Goal: Transaction & Acquisition: Purchase product/service

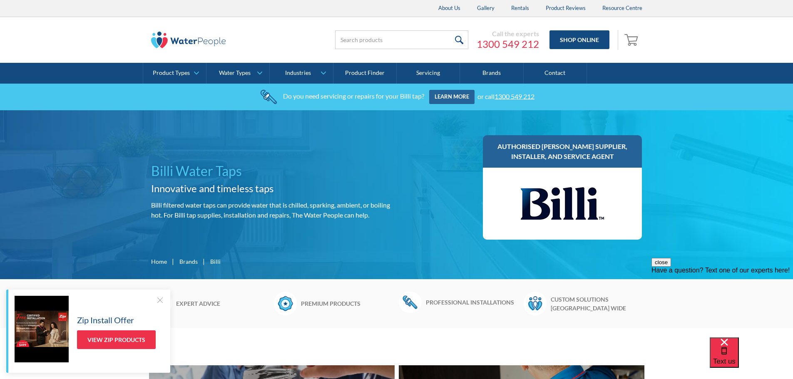
click at [160, 302] on div at bounding box center [160, 300] width 8 height 8
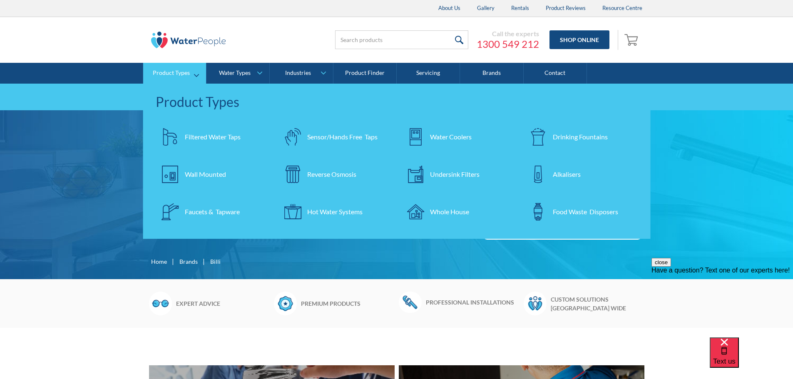
click at [206, 137] on div "Filtered Water Taps" at bounding box center [213, 137] width 56 height 10
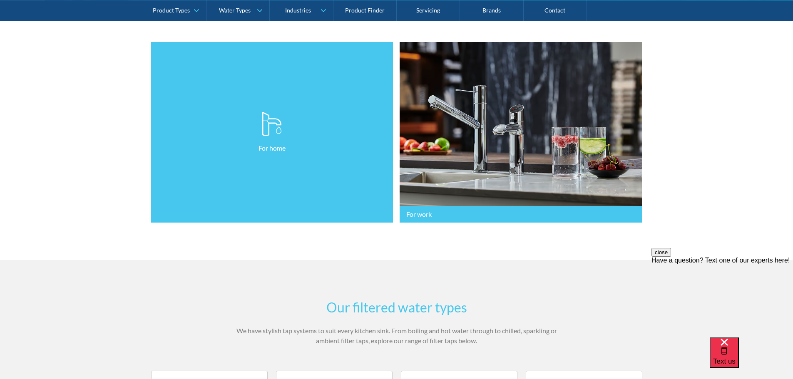
click at [262, 154] on link "For home" at bounding box center [272, 132] width 242 height 181
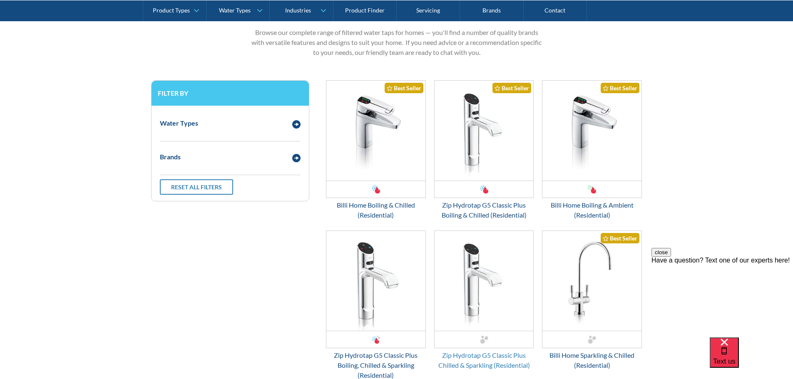
scroll to position [375, 0]
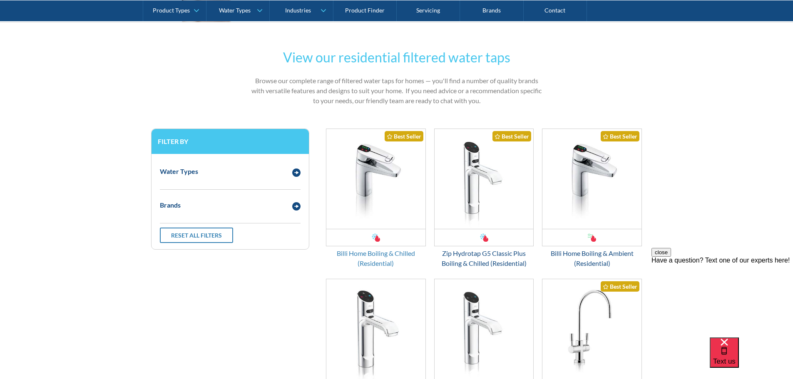
click at [371, 254] on div "Billi Home Boiling & Chilled (Residential)" at bounding box center [376, 259] width 100 height 20
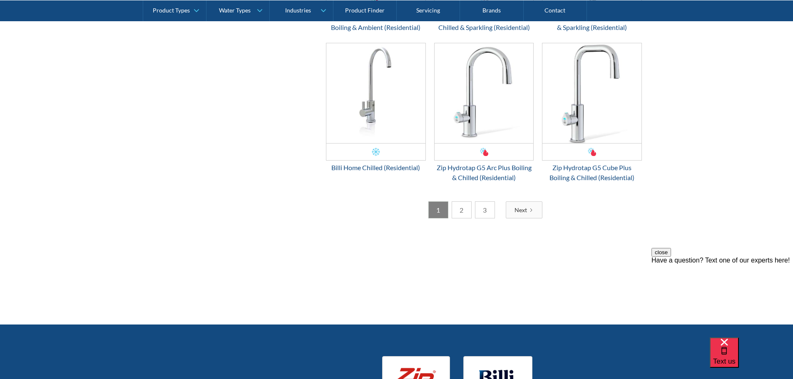
scroll to position [1665, 0]
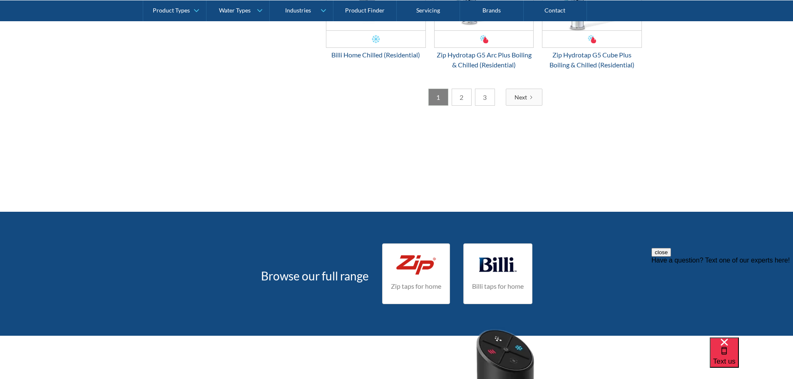
click at [467, 106] on link "2" at bounding box center [462, 97] width 20 height 17
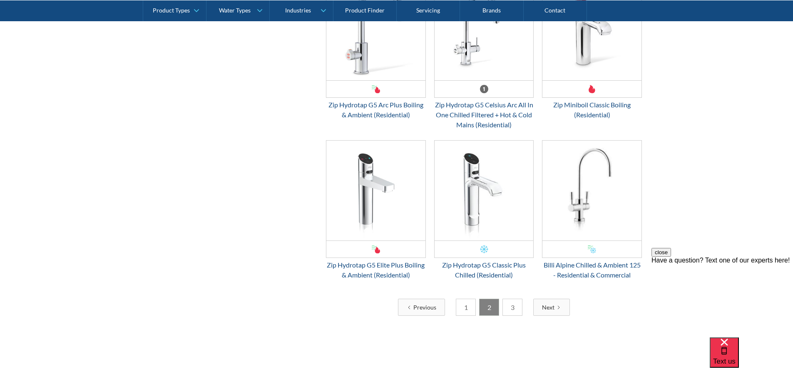
scroll to position [1457, 0]
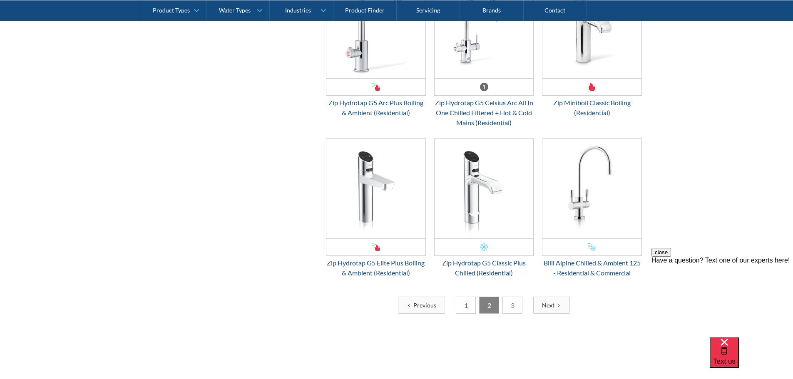
click at [513, 308] on link "3" at bounding box center [512, 305] width 20 height 17
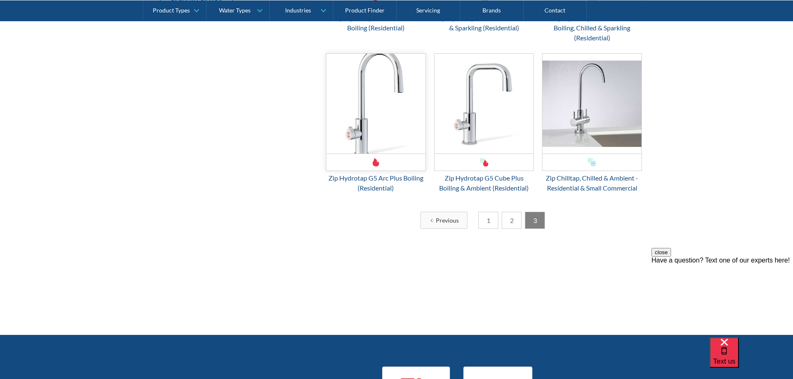
scroll to position [749, 0]
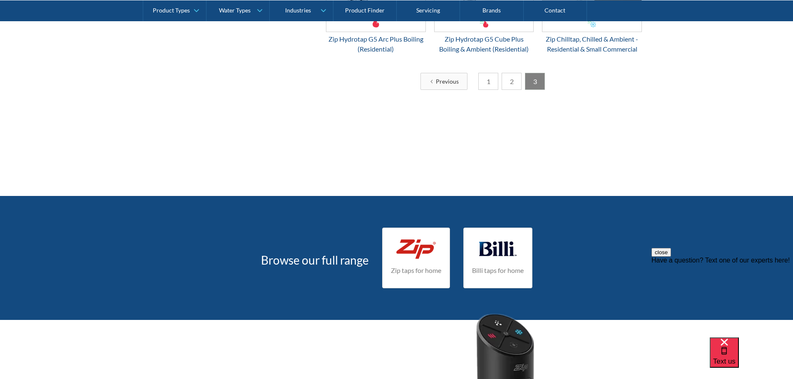
click at [486, 84] on link "1" at bounding box center [488, 81] width 20 height 17
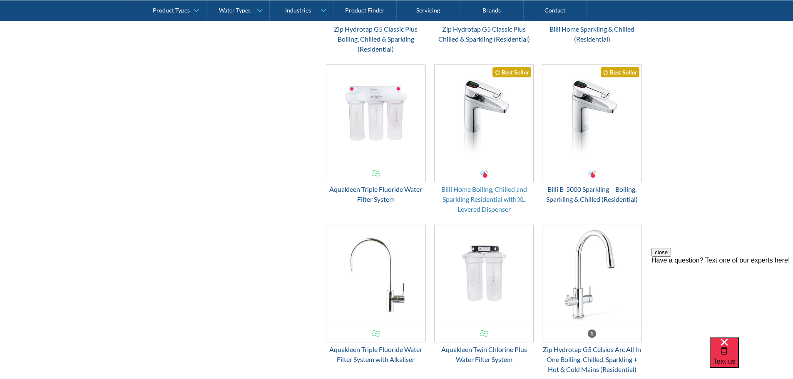
click at [488, 191] on div "Billi Home Boiling, Chilled and Sparkling Residential with XL Levered Dispenser" at bounding box center [484, 199] width 100 height 30
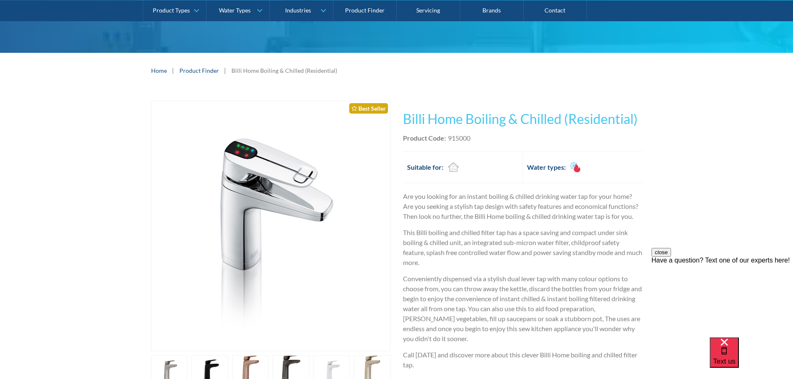
scroll to position [83, 0]
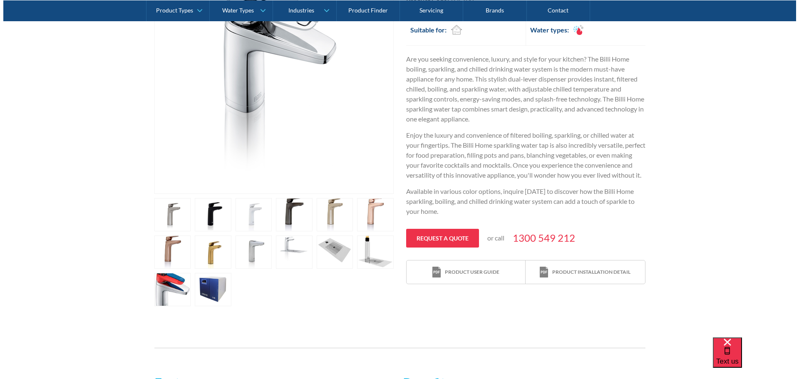
scroll to position [250, 0]
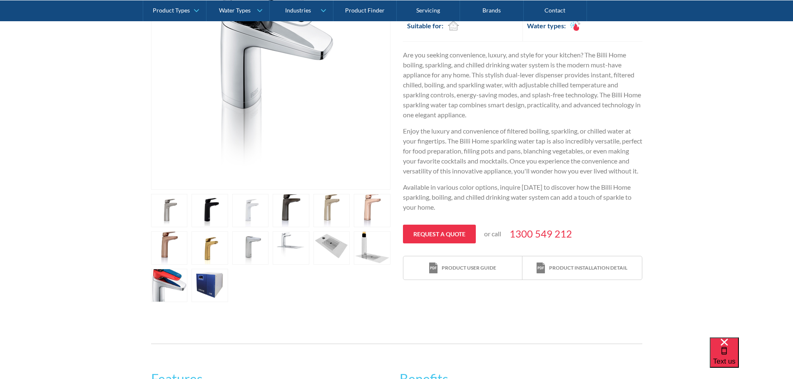
click at [188, 209] on link "open lightbox" at bounding box center [169, 210] width 37 height 33
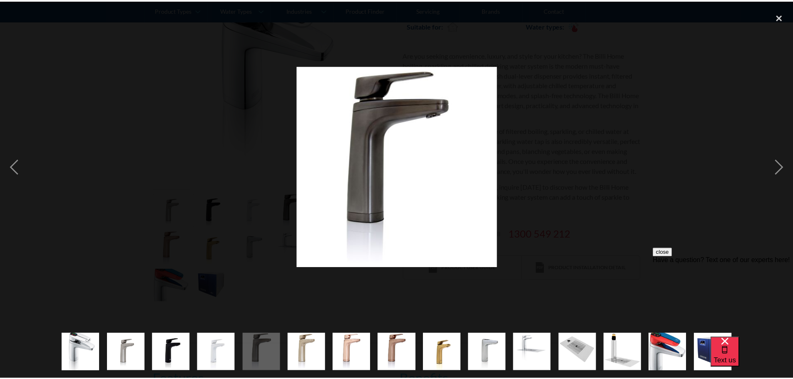
scroll to position [0, 0]
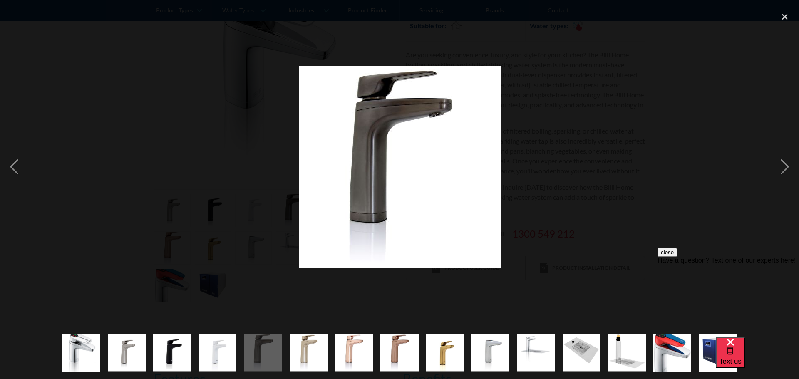
click at [169, 353] on img "show item 3 of 15" at bounding box center [172, 353] width 38 height 38
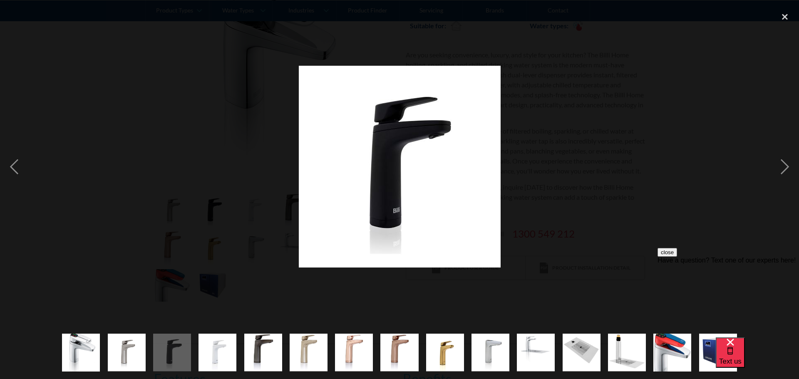
click at [68, 357] on img "show item 1 of 15" at bounding box center [81, 352] width 38 height 57
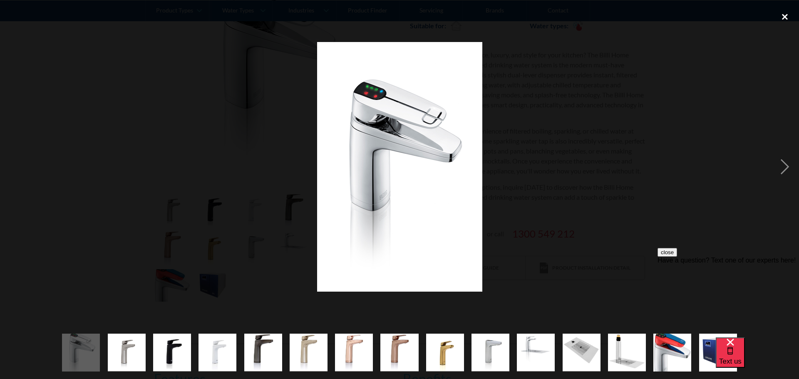
click at [789, 16] on div "close lightbox" at bounding box center [785, 16] width 28 height 18
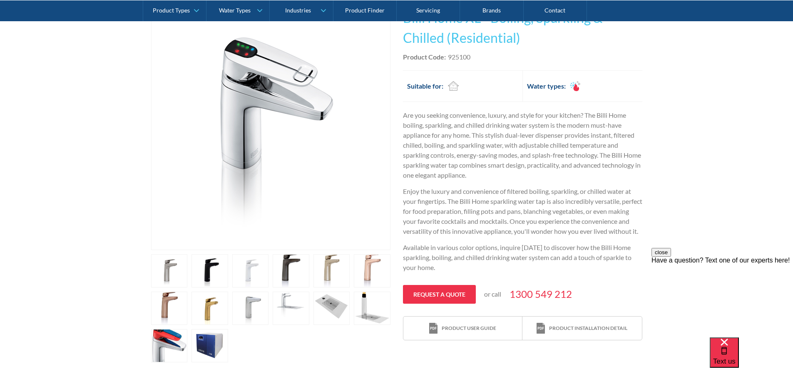
scroll to position [208, 0]
